Goal: Task Accomplishment & Management: Complete application form

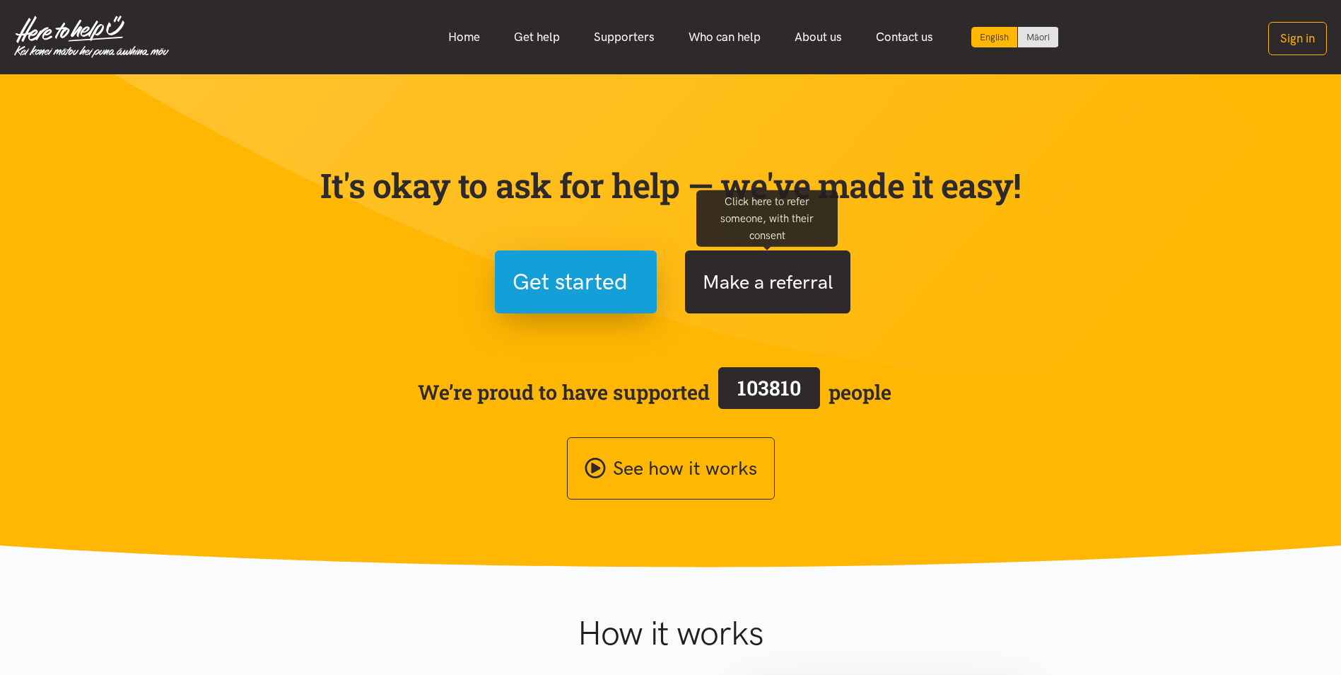
click at [760, 286] on button "Make a referral" at bounding box center [767, 281] width 165 height 63
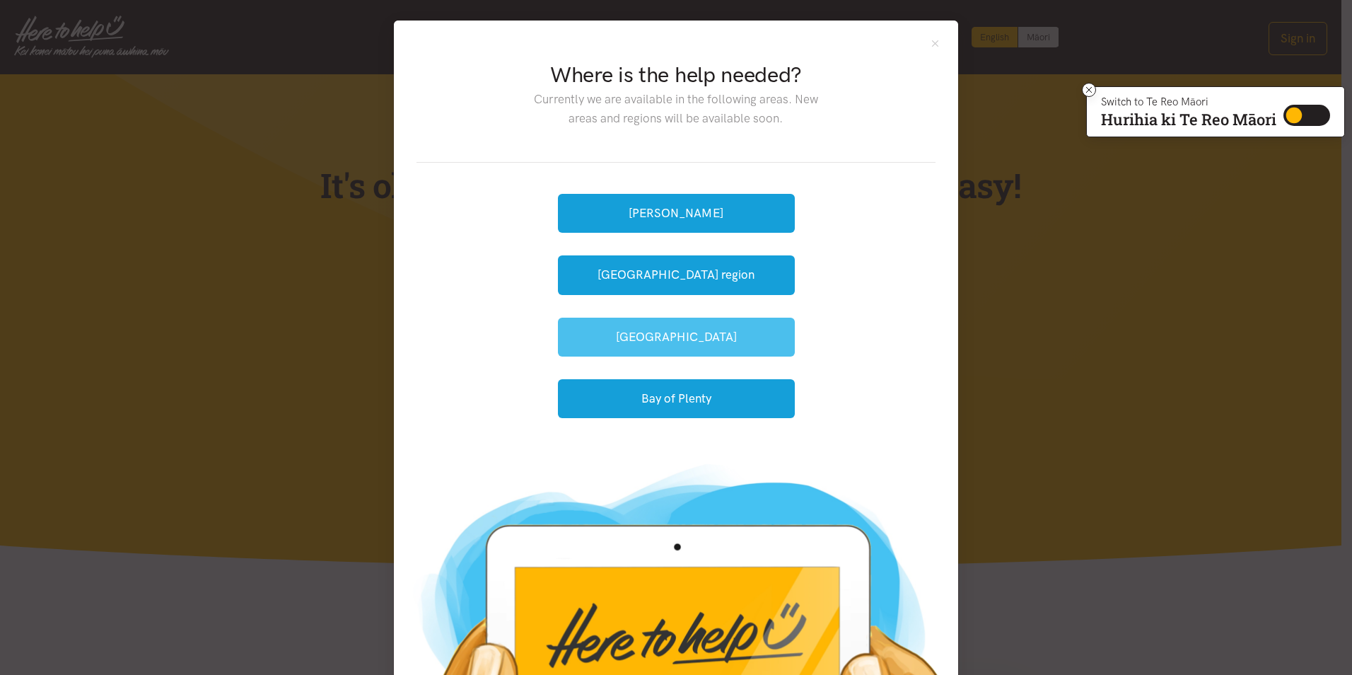
click at [681, 336] on button "[GEOGRAPHIC_DATA]" at bounding box center [676, 336] width 237 height 39
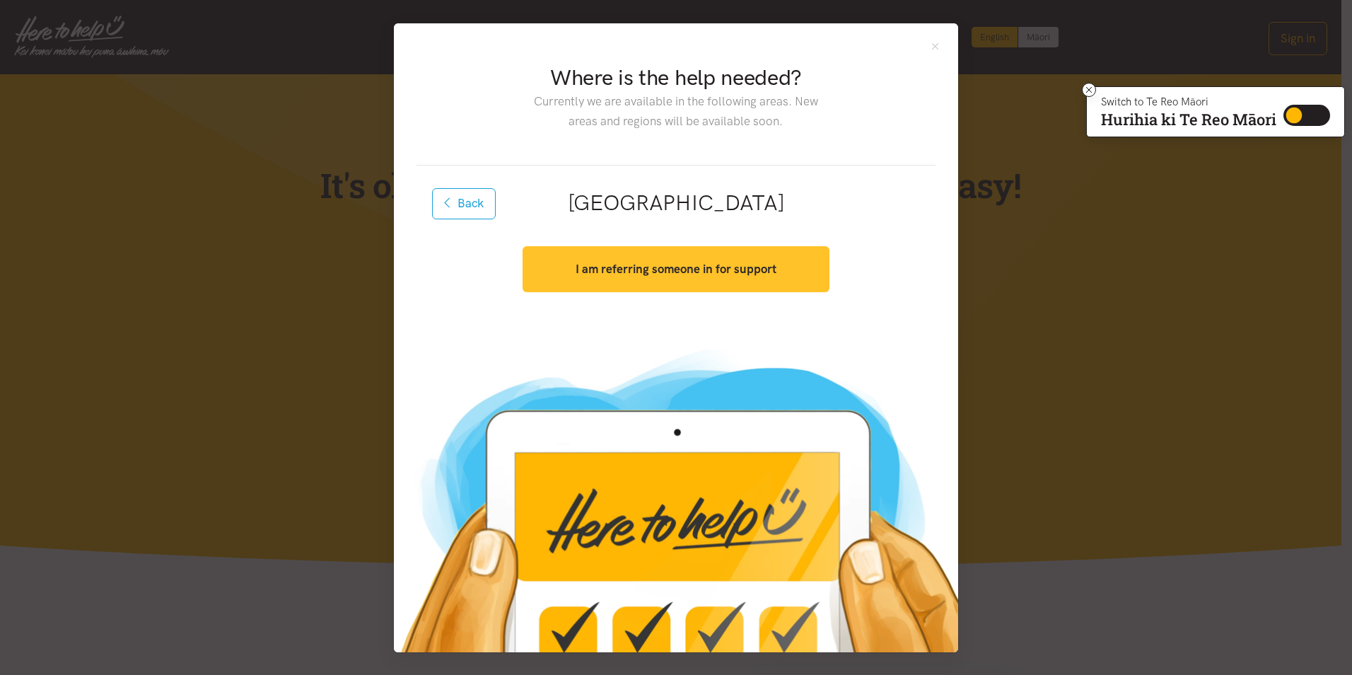
click at [663, 278] on button "I am referring someone in for support" at bounding box center [676, 269] width 306 height 46
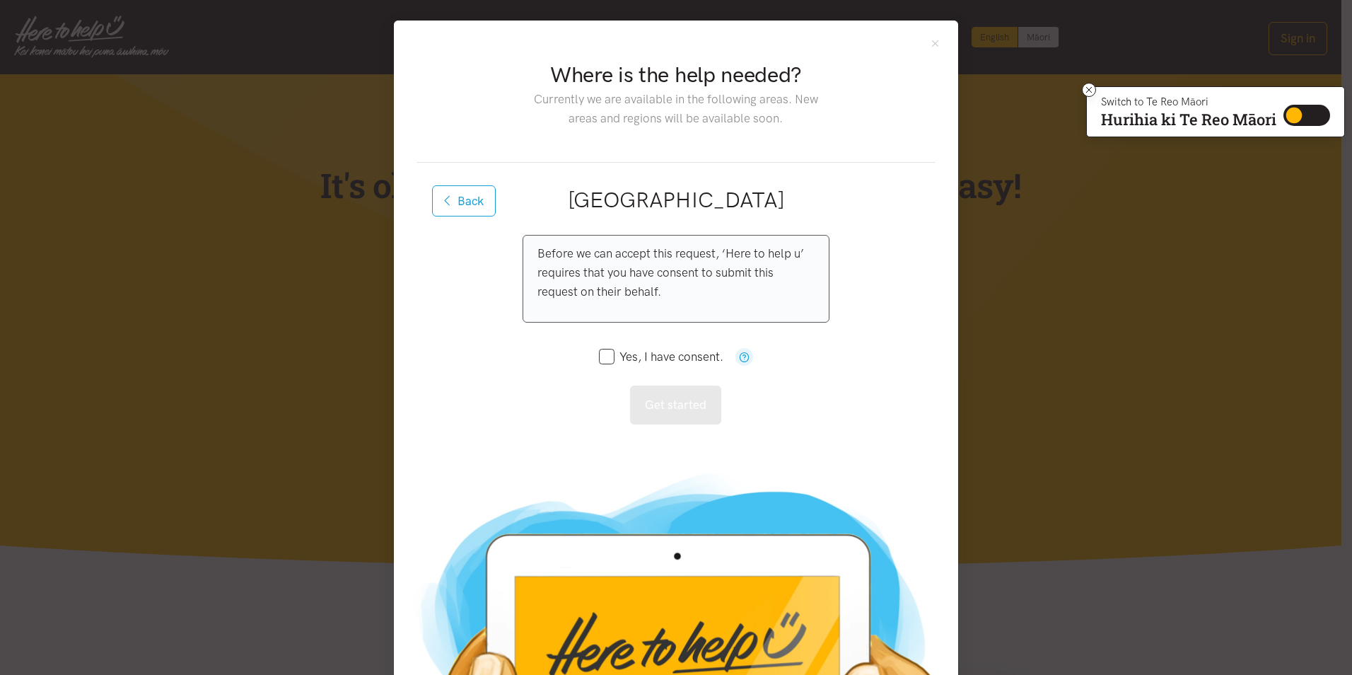
click at [603, 355] on input "Yes, I have consent." at bounding box center [661, 357] width 124 height 12
checkbox input "true"
click at [651, 402] on button "Get started" at bounding box center [675, 404] width 91 height 39
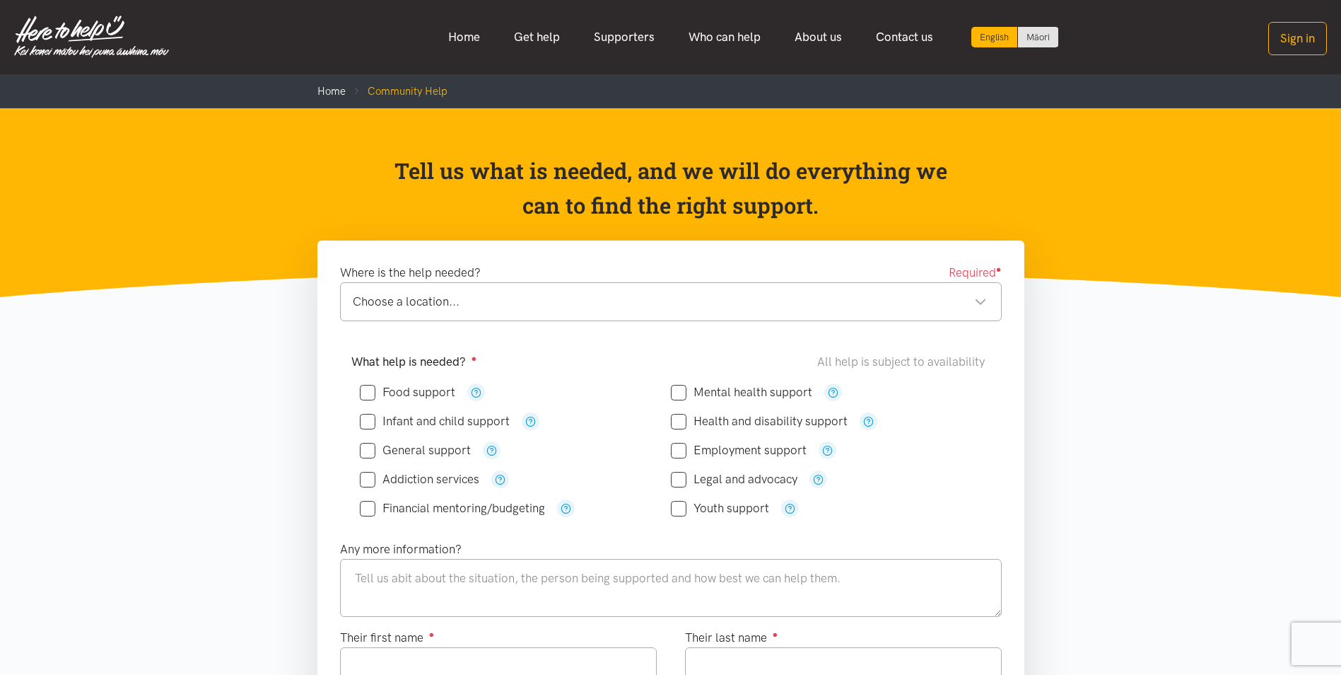
click at [375, 393] on input "Food support" at bounding box center [407, 392] width 95 height 12
checkbox input "true"
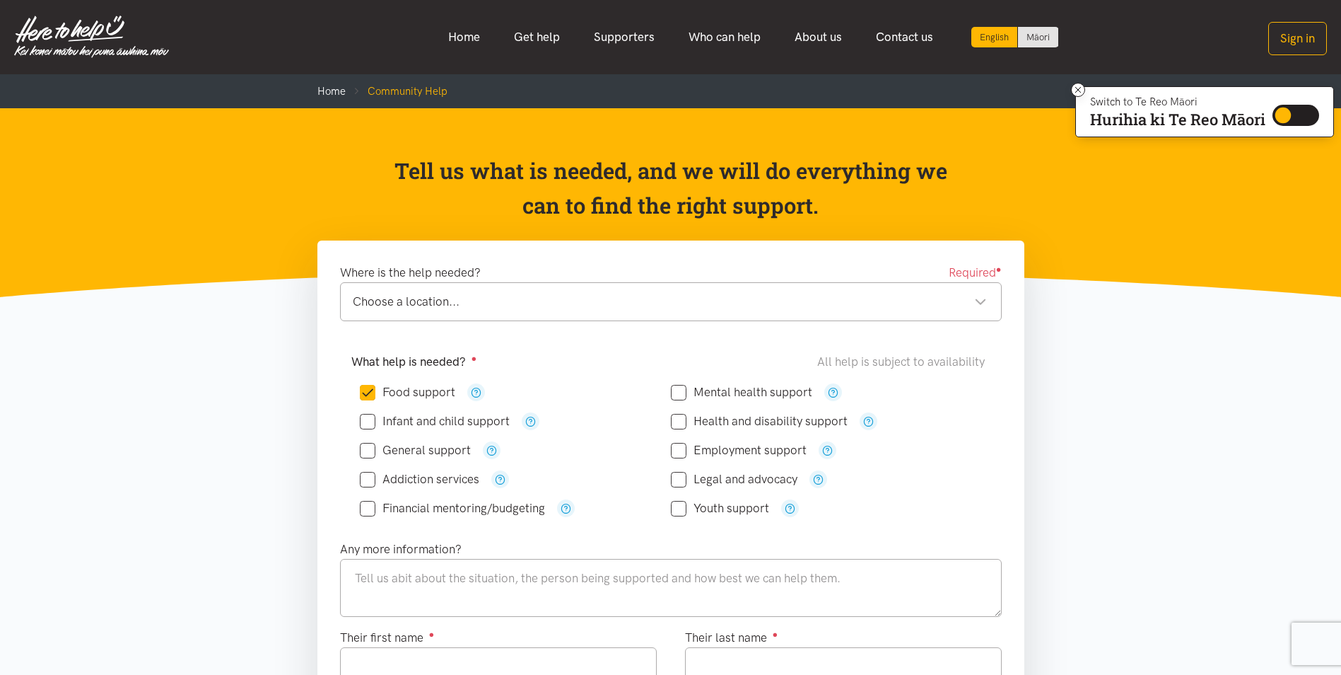
click at [368, 510] on input "Financial mentoring/budgeting" at bounding box center [452, 508] width 185 height 12
checkbox input "true"
click at [683, 506] on input "Youth support" at bounding box center [720, 508] width 98 height 12
checkbox input "true"
click at [372, 394] on input "Food support" at bounding box center [407, 392] width 95 height 12
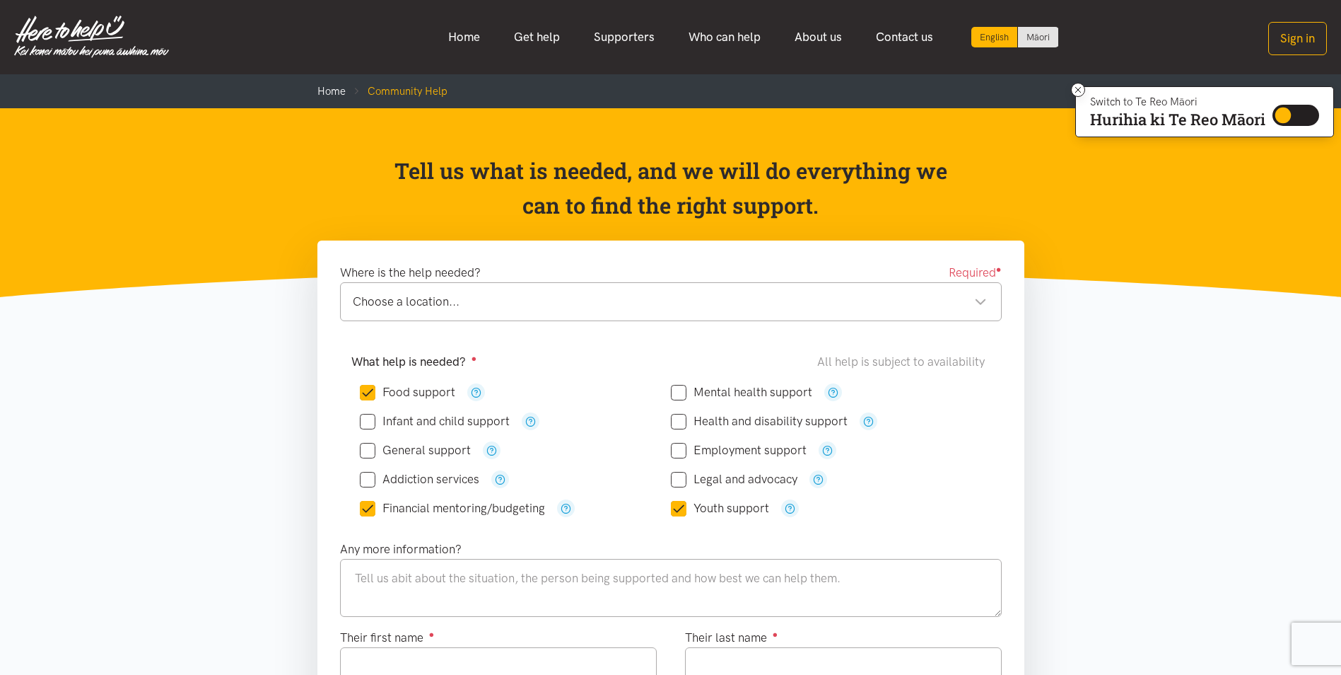
checkbox input "false"
click at [978, 297] on div "Choose a location..." at bounding box center [670, 301] width 634 height 19
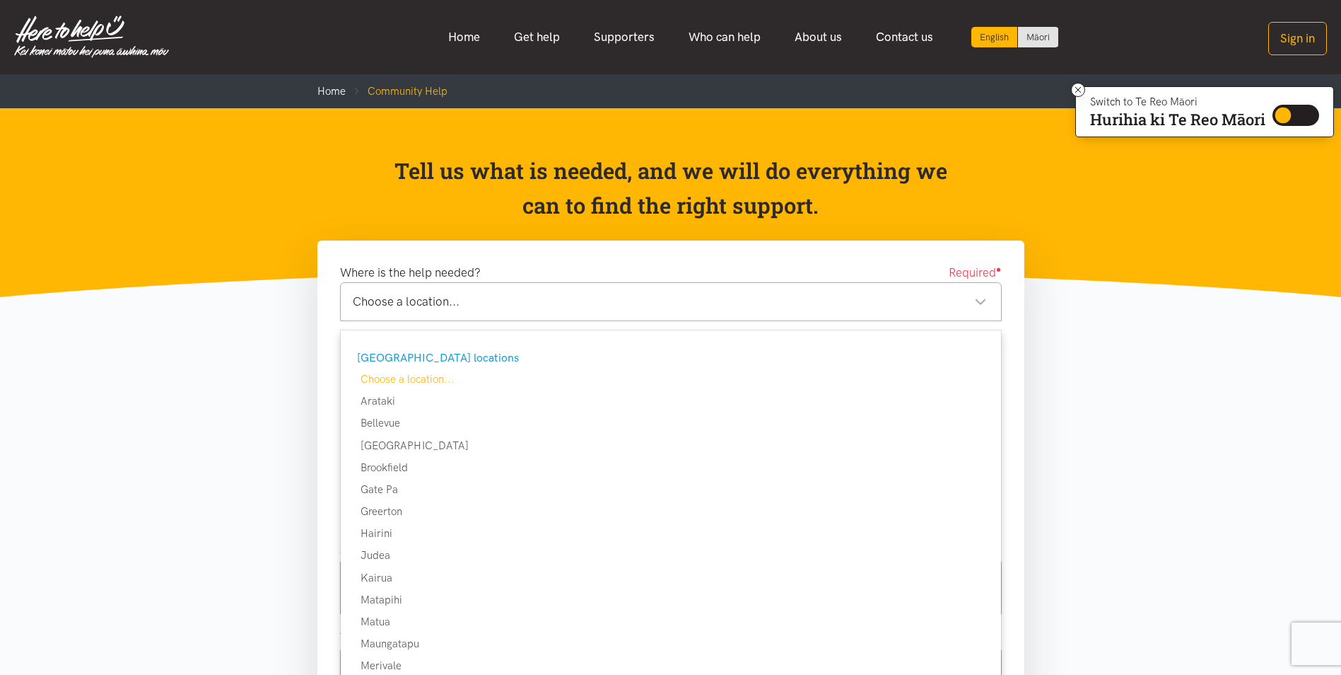
click at [468, 309] on div "Choose a location..." at bounding box center [670, 301] width 634 height 19
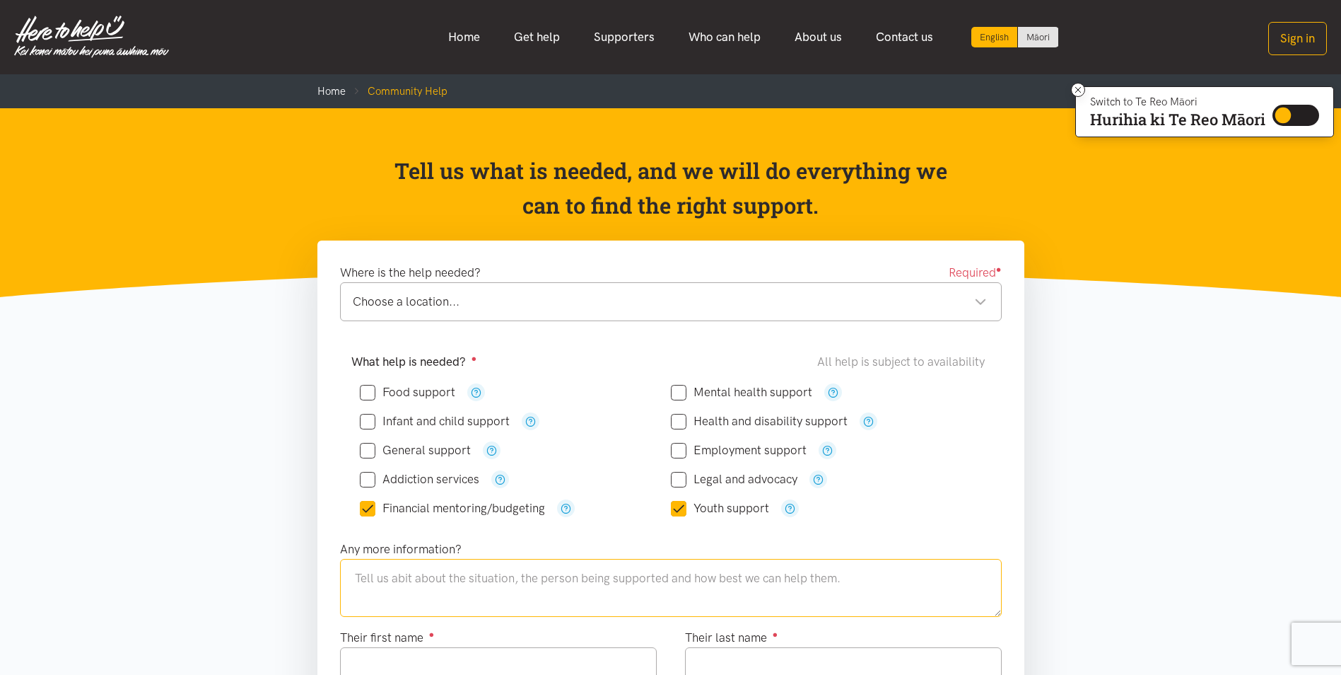
click at [641, 577] on textarea at bounding box center [671, 588] width 662 height 58
